Goal: Task Accomplishment & Management: Manage account settings

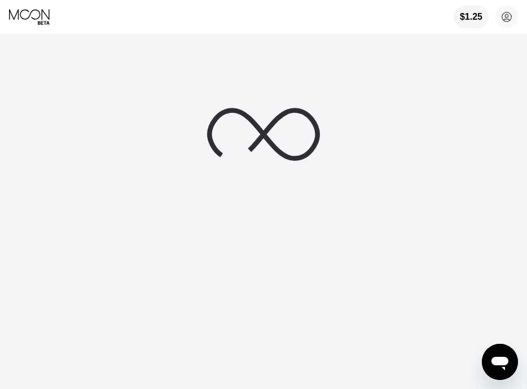
click at [8, 4] on div "$1.25 [PERSON_NAME] [PERSON_NAME][EMAIL_ADDRESS][DOMAIN_NAME]  Home Settings S…" at bounding box center [263, 17] width 527 height 34
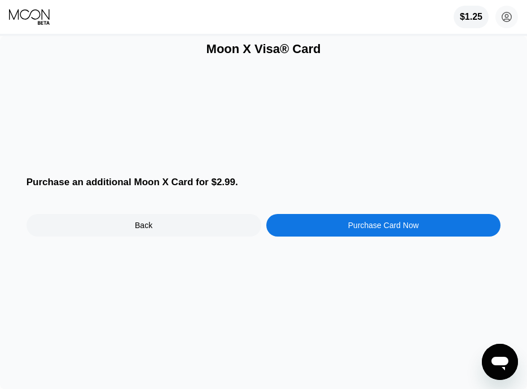
click at [18, 12] on icon at bounding box center [29, 14] width 41 height 11
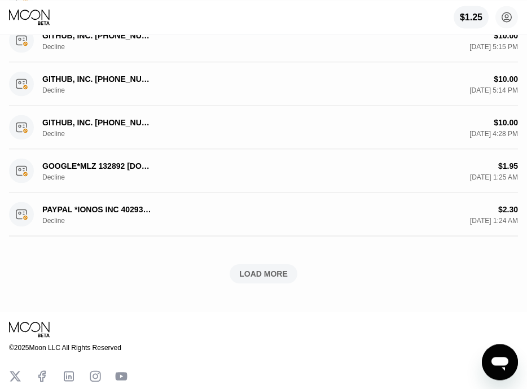
scroll to position [765, 0]
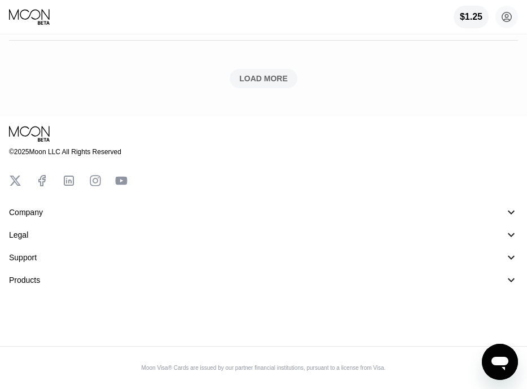
drag, startPoint x: 242, startPoint y: 138, endPoint x: 247, endPoint y: 290, distance: 151.4
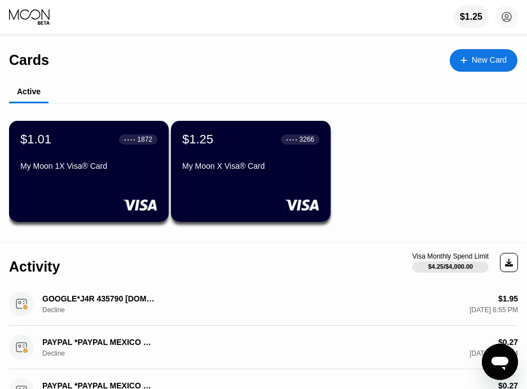
drag, startPoint x: 242, startPoint y: 295, endPoint x: 221, endPoint y: 66, distance: 230.1
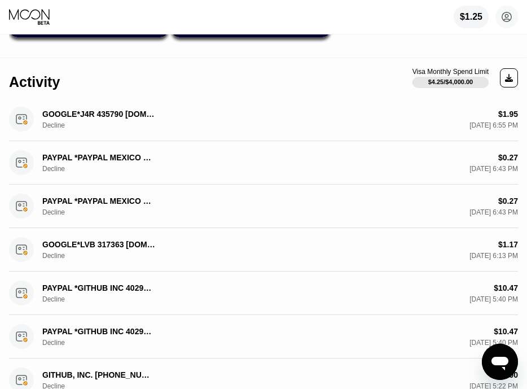
drag, startPoint x: 221, startPoint y: 67, endPoint x: 209, endPoint y: 159, distance: 93.4
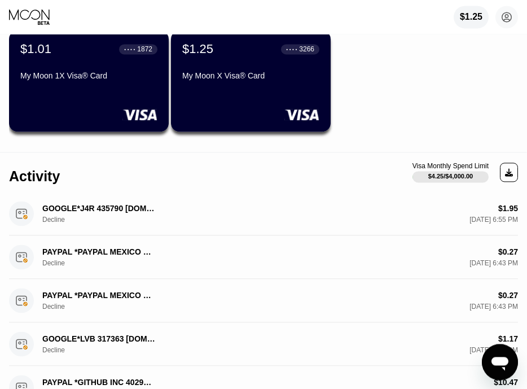
drag, startPoint x: 208, startPoint y: 159, endPoint x: 209, endPoint y: 81, distance: 78.5
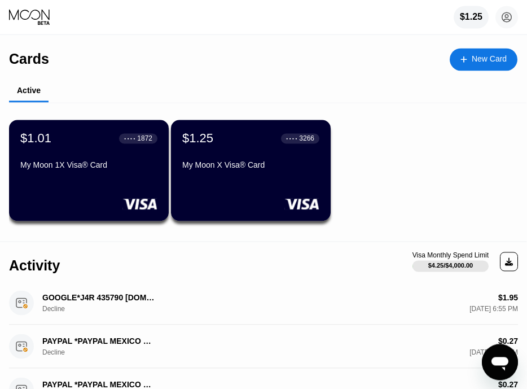
scroll to position [0, 0]
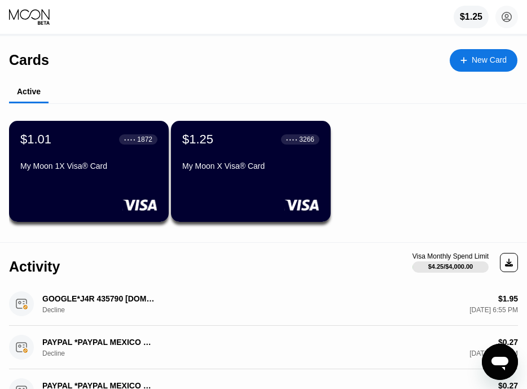
click at [136, 88] on div "Active" at bounding box center [268, 92] width 518 height 22
drag, startPoint x: 30, startPoint y: 96, endPoint x: 72, endPoint y: 90, distance: 41.6
click at [72, 90] on div "Active" at bounding box center [268, 92] width 518 height 22
drag, startPoint x: 72, startPoint y: 90, endPoint x: 10, endPoint y: 53, distance: 72.4
click at [10, 53] on div "Cards New Card Active $1.01 ● ● ● ● 1872 My Moon 1X Visa® Card $1.25 ● ● ● ● 32…" at bounding box center [263, 139] width 509 height 206
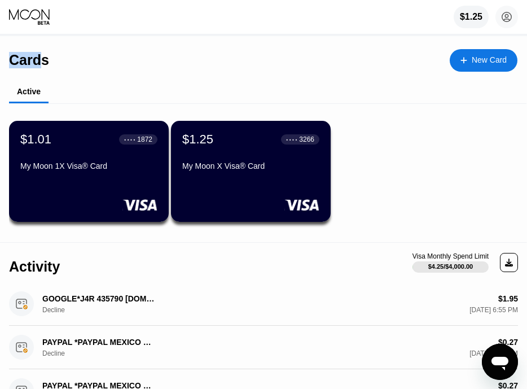
drag, startPoint x: 10, startPoint y: 53, endPoint x: 56, endPoint y: 59, distance: 46.7
click at [56, 59] on div "Cards New Card" at bounding box center [263, 56] width 509 height 40
click at [51, 58] on div "Cards New Card" at bounding box center [263, 56] width 509 height 40
click at [26, 55] on div "Cards" at bounding box center [29, 60] width 40 height 16
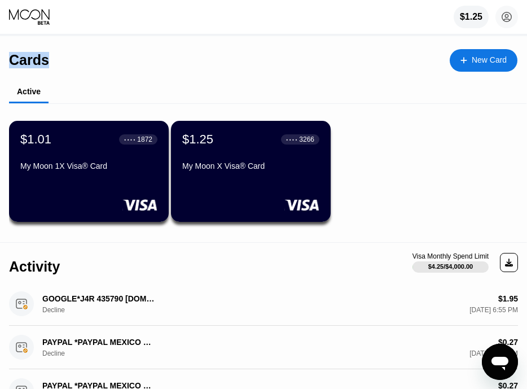
click at [26, 55] on div "Cards" at bounding box center [29, 60] width 40 height 16
click at [29, 55] on div "Cards" at bounding box center [29, 60] width 40 height 16
click at [47, 60] on div "Cards New Card" at bounding box center [263, 56] width 509 height 40
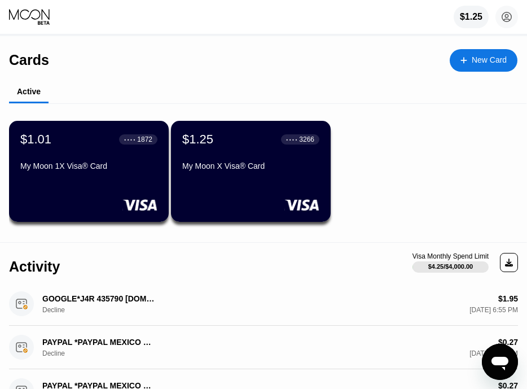
click at [41, 59] on div "Cards" at bounding box center [29, 60] width 40 height 16
click at [69, 68] on div "Cards New Card" at bounding box center [263, 56] width 509 height 40
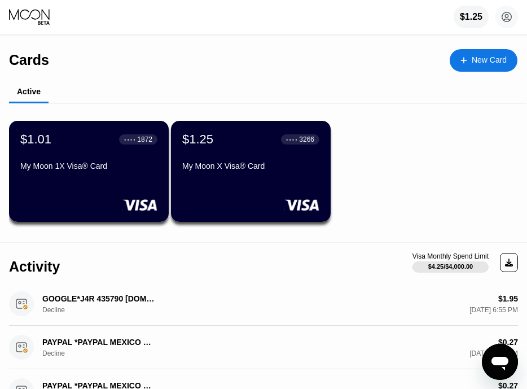
click at [69, 68] on div "Cards New Card" at bounding box center [263, 56] width 509 height 40
click at [151, 145] on div "● ● ● ● 1872" at bounding box center [138, 139] width 38 height 10
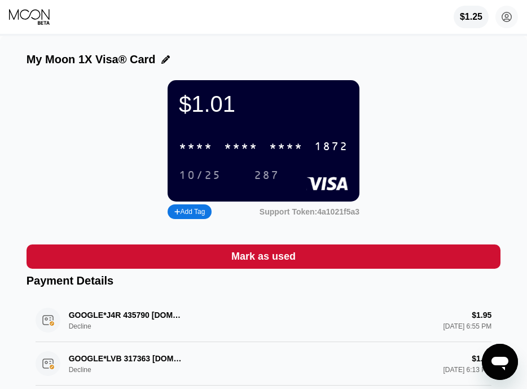
click at [200, 117] on div "$1.01" at bounding box center [263, 103] width 169 height 25
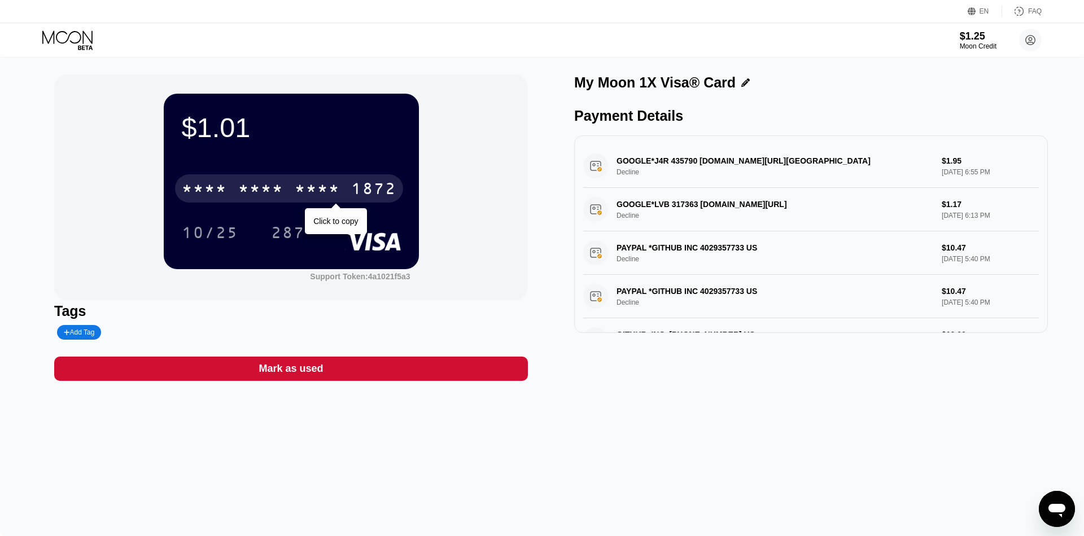
click at [352, 186] on div "1872" at bounding box center [373, 190] width 45 height 18
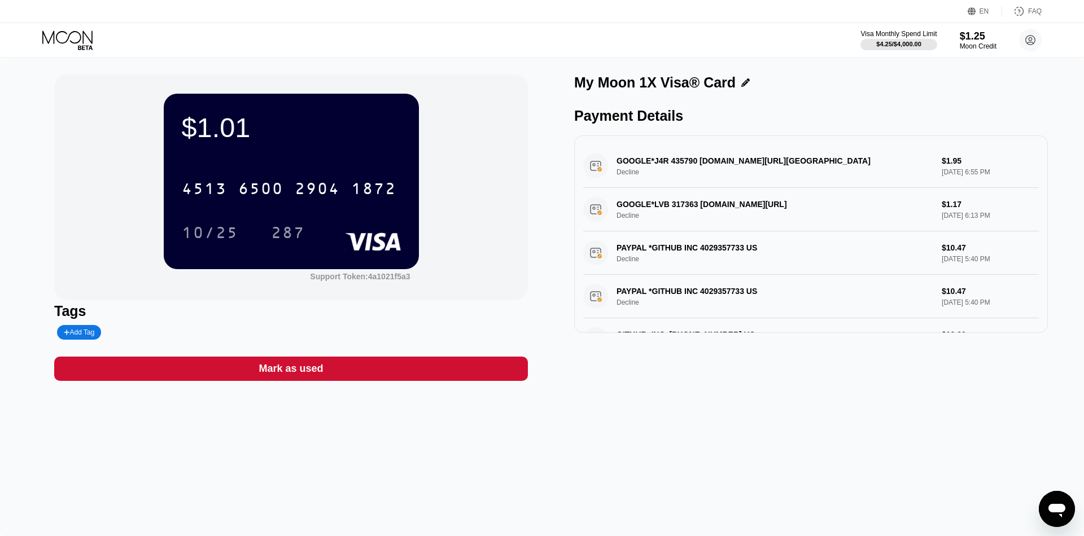
click at [65, 41] on icon at bounding box center [68, 40] width 53 height 20
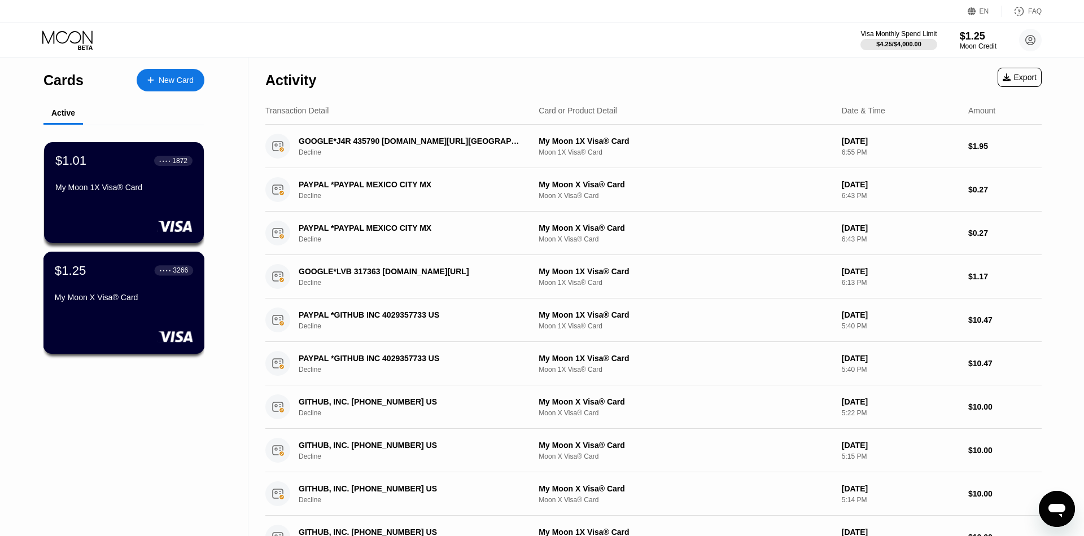
click at [163, 274] on div "● ● ● ● 3266" at bounding box center [174, 271] width 28 height 8
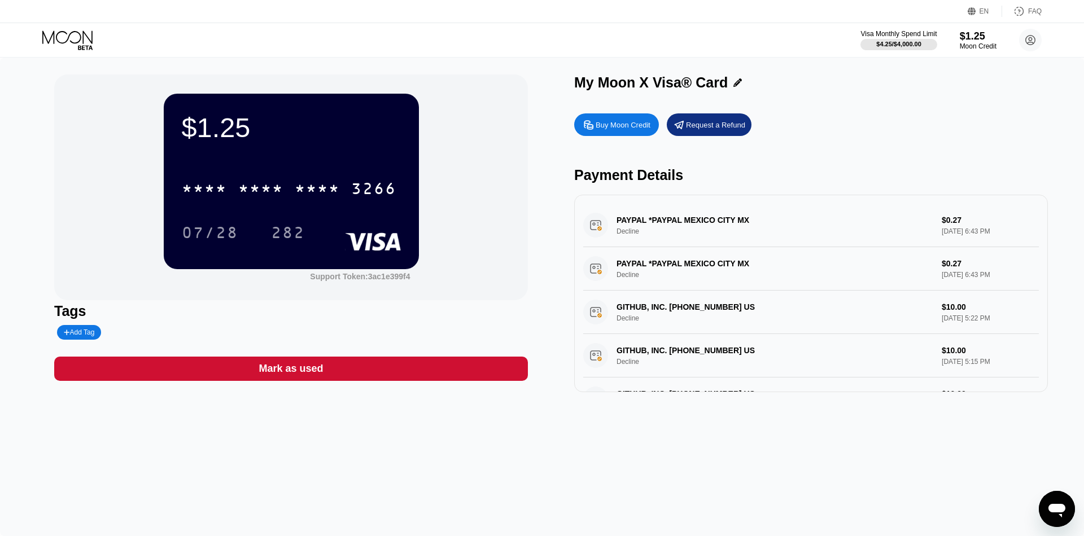
click at [365, 181] on div "* * * * * * * * * * * * 3266" at bounding box center [289, 188] width 228 height 28
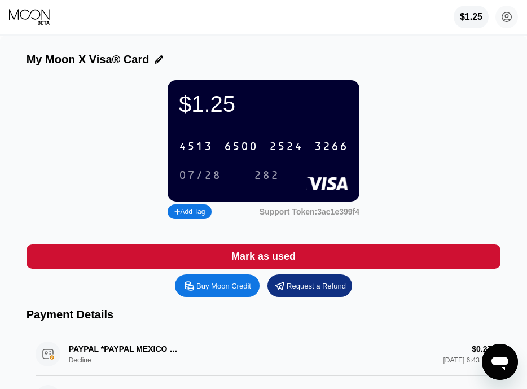
click at [287, 151] on div "2524" at bounding box center [286, 147] width 34 height 13
click at [101, 151] on div "$1.25 * * * * * * * * * * * * 3266 07/28 282 Add Tag Support Token: 3ac1e399f4" at bounding box center [264, 151] width 475 height 142
drag, startPoint x: 105, startPoint y: 112, endPoint x: 117, endPoint y: 81, distance: 33.4
click at [105, 113] on div "$1.25 * * * * * * * * * * * * 3266 07/28 282 Add Tag Support Token: 3ac1e399f4" at bounding box center [264, 151] width 475 height 142
click at [233, 146] on div "* * * * * * * * * * * * 3266" at bounding box center [263, 146] width 183 height 23
